Goal: Transaction & Acquisition: Book appointment/travel/reservation

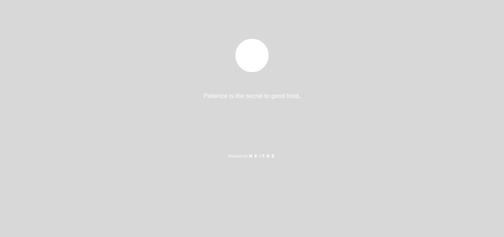
select select "es"
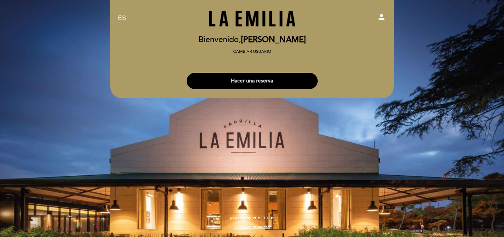
click at [260, 82] on button "Hacer una reserva" at bounding box center [252, 81] width 131 height 16
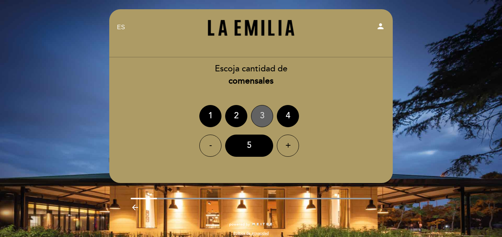
click at [264, 114] on div "3" at bounding box center [262, 116] width 22 height 22
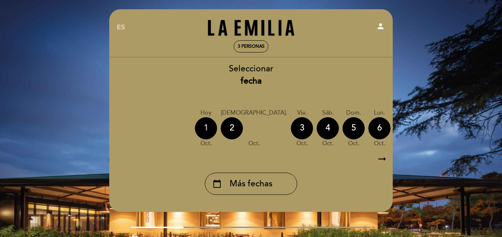
click at [204, 125] on div "1" at bounding box center [206, 128] width 22 height 22
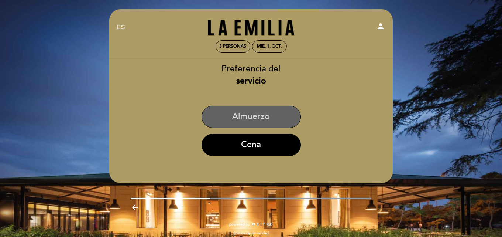
click at [256, 117] on button "Almuerzo" at bounding box center [251, 117] width 99 height 22
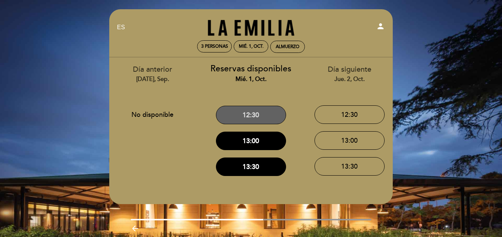
click at [264, 118] on button "12:30" at bounding box center [251, 115] width 70 height 18
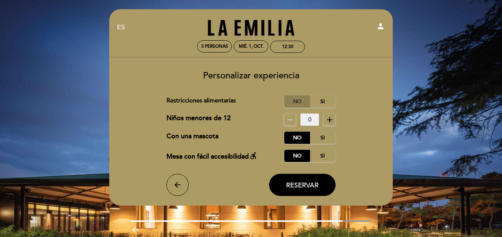
click at [291, 96] on label "No" at bounding box center [297, 101] width 26 height 12
click at [319, 191] on button "Reservar" at bounding box center [302, 185] width 66 height 22
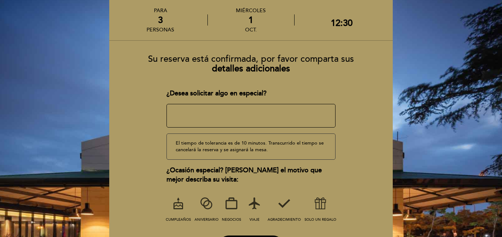
scroll to position [74, 0]
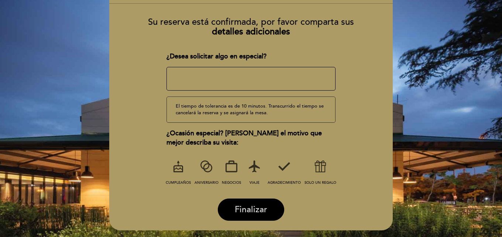
click at [239, 207] on span "Finalizar" at bounding box center [251, 209] width 32 height 10
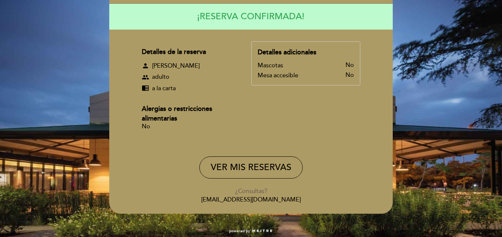
scroll to position [37, 0]
